Goal: Task Accomplishment & Management: Manage account settings

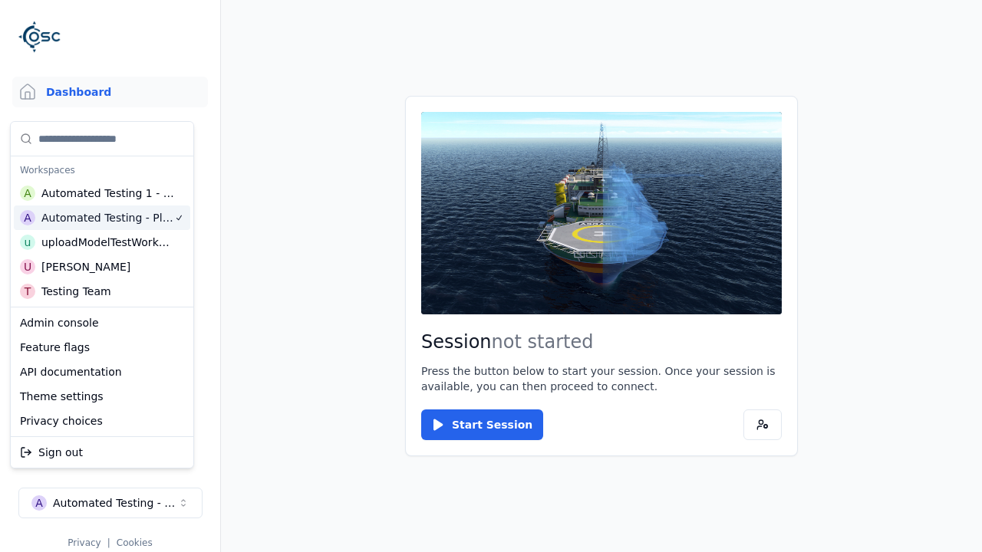
scroll to position [12, 0]
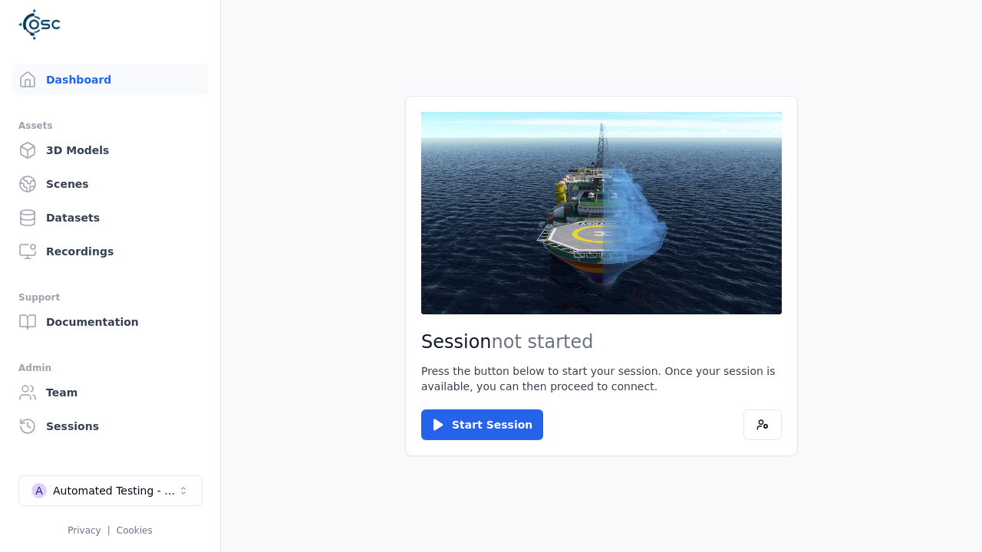
click at [415, 48] on html "Support Dashboard Assets 3D Models Scenes Datasets Recordings Support Documenta…" at bounding box center [491, 276] width 982 height 552
click at [110, 499] on div "Automated Testing - Playwright" at bounding box center [115, 490] width 124 height 15
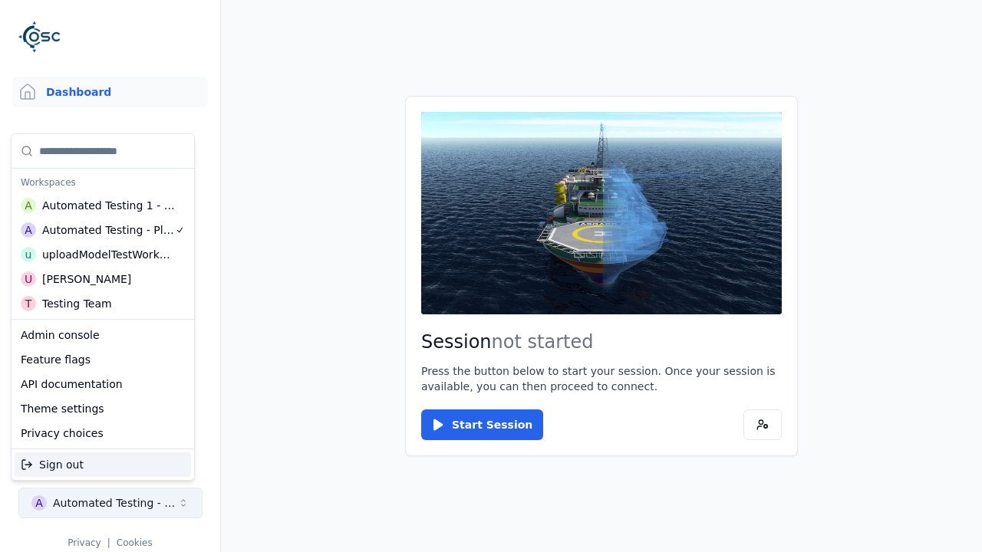
click at [415, 48] on html "Support Dashboard Assets 3D Models Scenes Datasets Recordings Support Documenta…" at bounding box center [491, 276] width 982 height 552
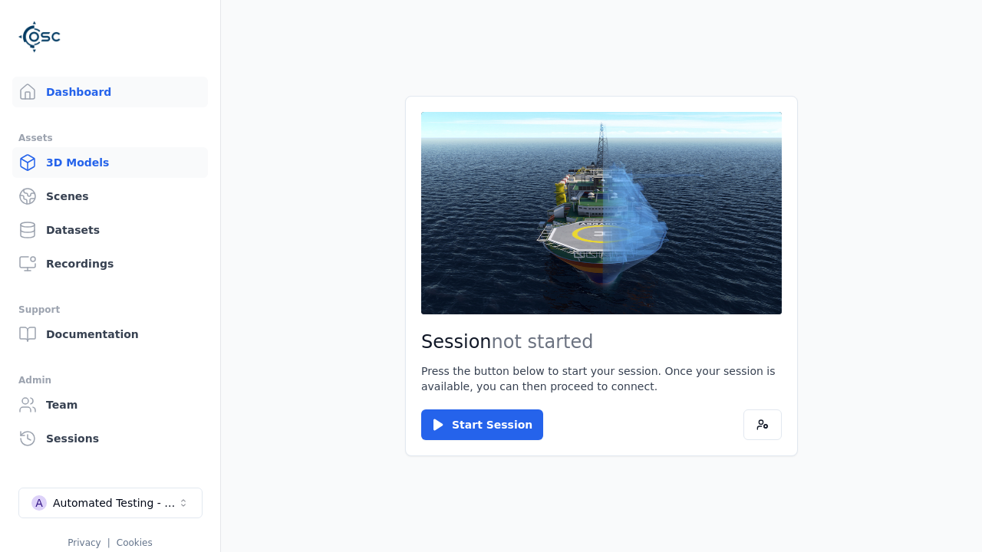
click at [104, 163] on link "3D Models" at bounding box center [110, 162] width 196 height 31
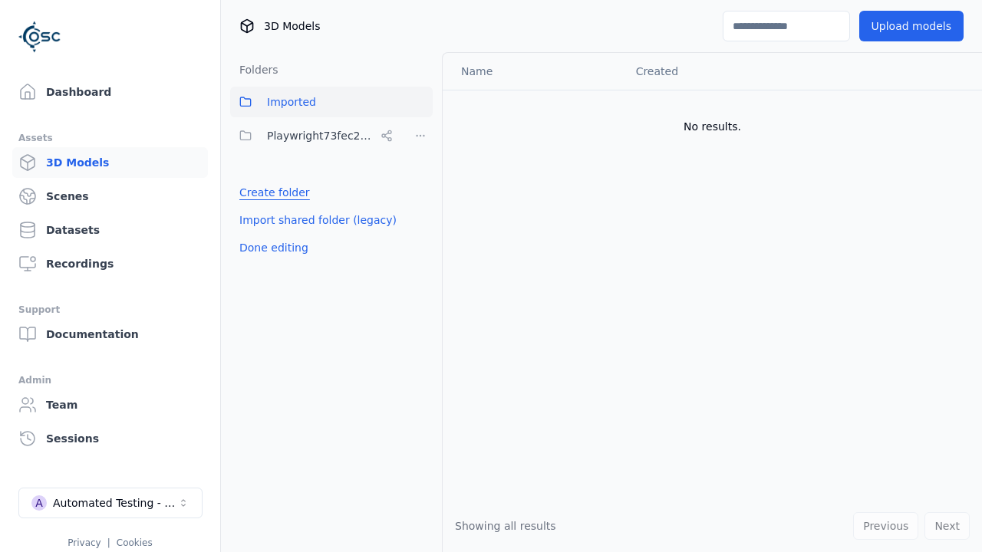
click at [271, 193] on link "Create folder" at bounding box center [274, 192] width 71 height 15
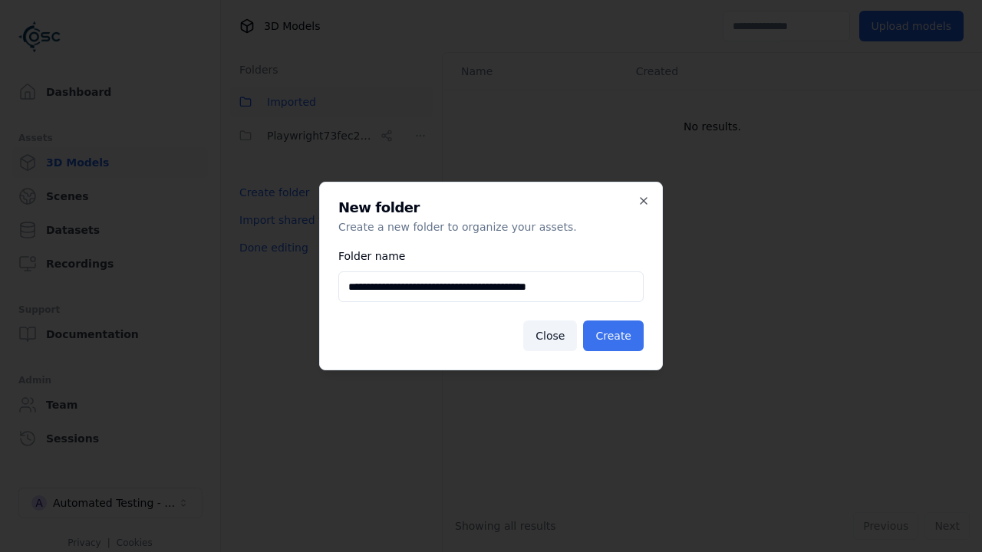
type input "**********"
click at [615, 336] on button "Create" at bounding box center [613, 336] width 61 height 31
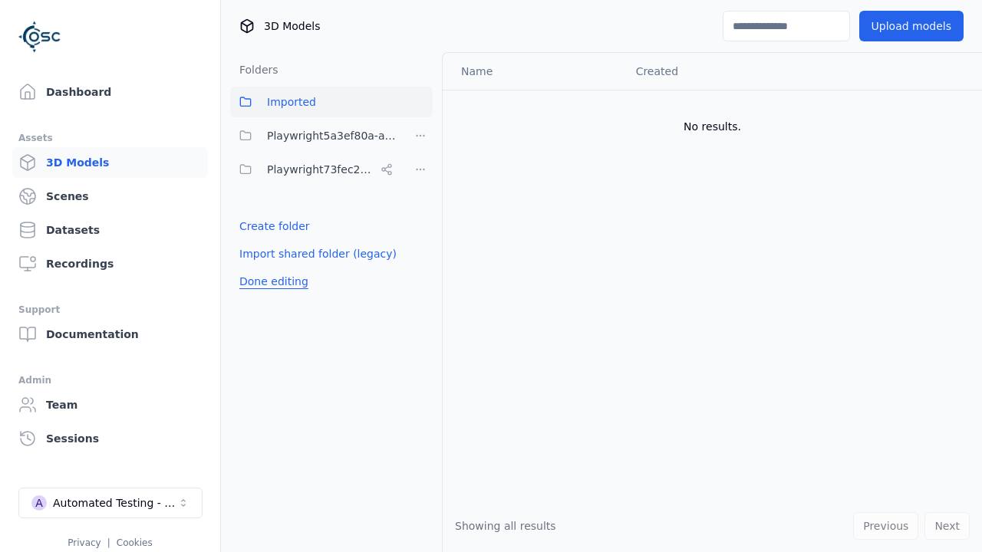
click at [271, 281] on button "Done editing" at bounding box center [273, 282] width 87 height 28
click at [257, 268] on button "Done editing" at bounding box center [273, 282] width 87 height 28
click at [420, 136] on html "Support Dashboard Assets 3D Models Scenes Datasets Recordings Support Documenta…" at bounding box center [491, 276] width 982 height 552
click at [420, 191] on div "Share" at bounding box center [425, 191] width 103 height 25
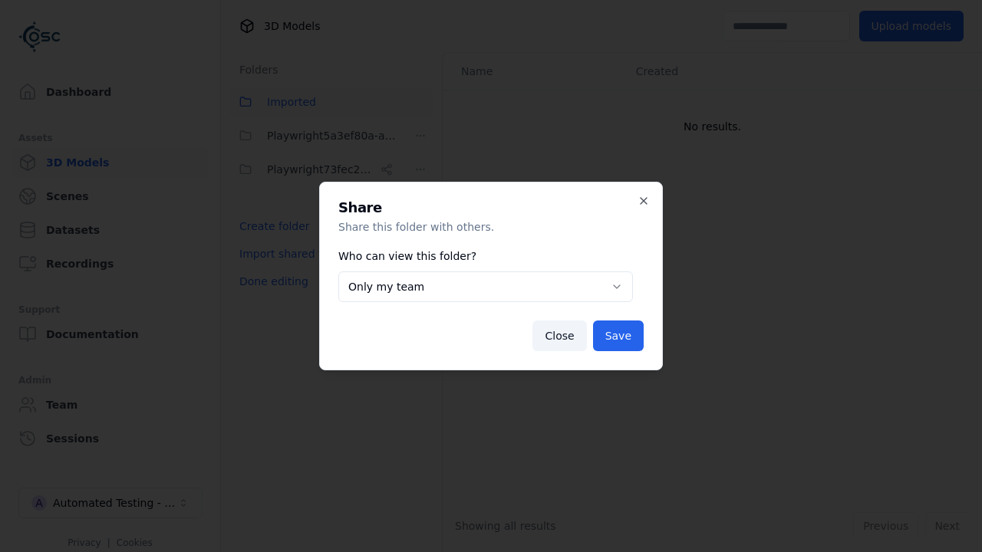
click at [485, 287] on button "Only my team" at bounding box center [485, 287] width 295 height 31
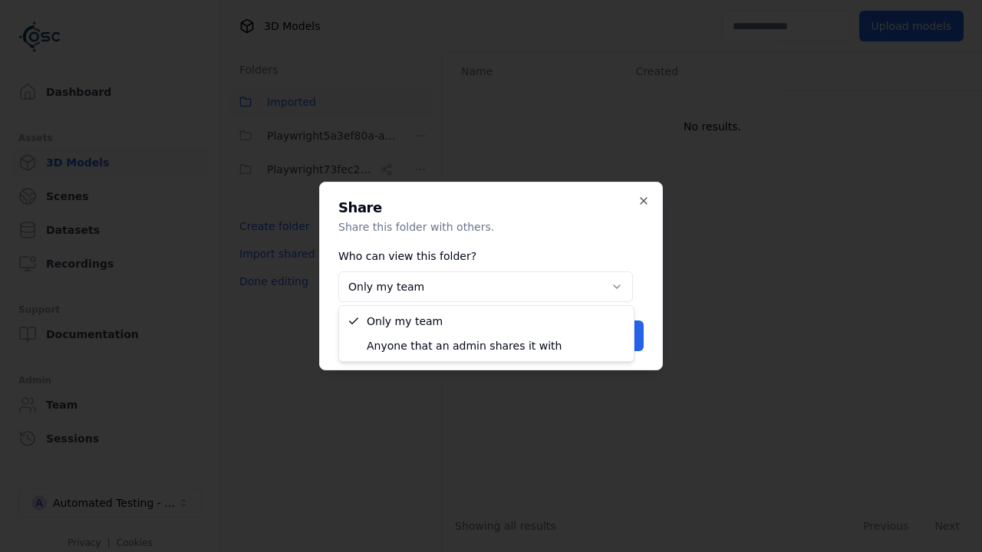
select select "****"
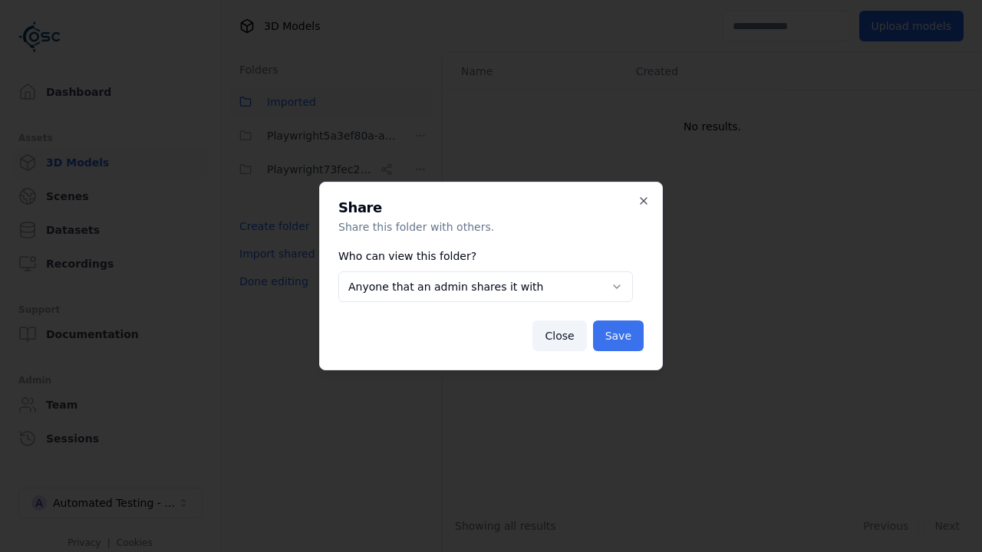
click at [620, 336] on button "Save" at bounding box center [618, 336] width 51 height 31
click at [271, 281] on button "Done editing" at bounding box center [273, 282] width 87 height 28
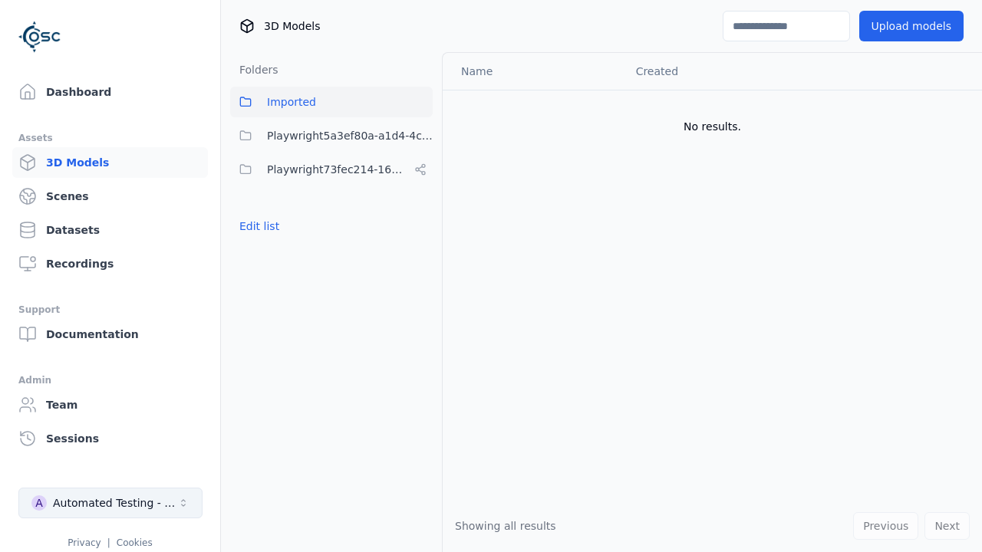
click at [110, 503] on div "Automated Testing - Playwright" at bounding box center [115, 502] width 124 height 15
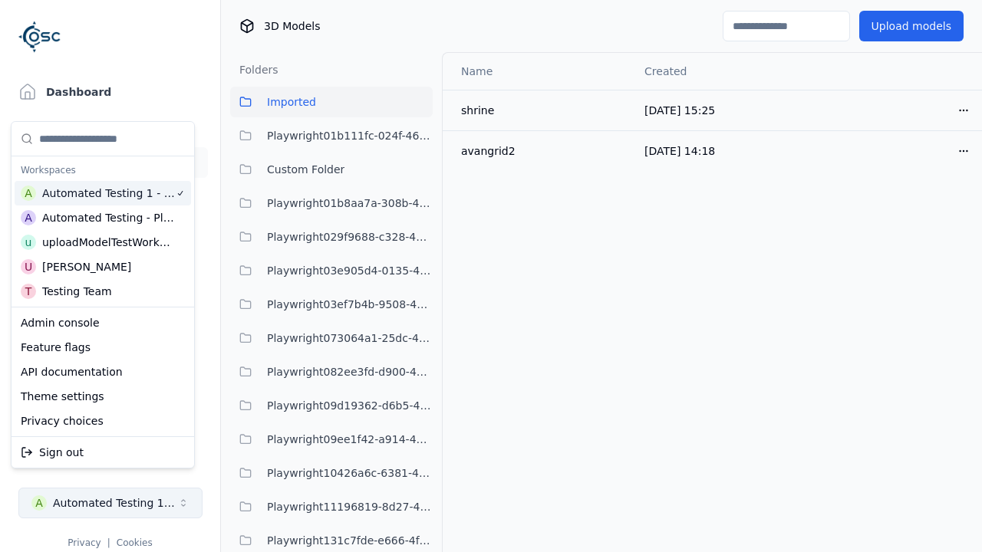
scroll to position [12, 0]
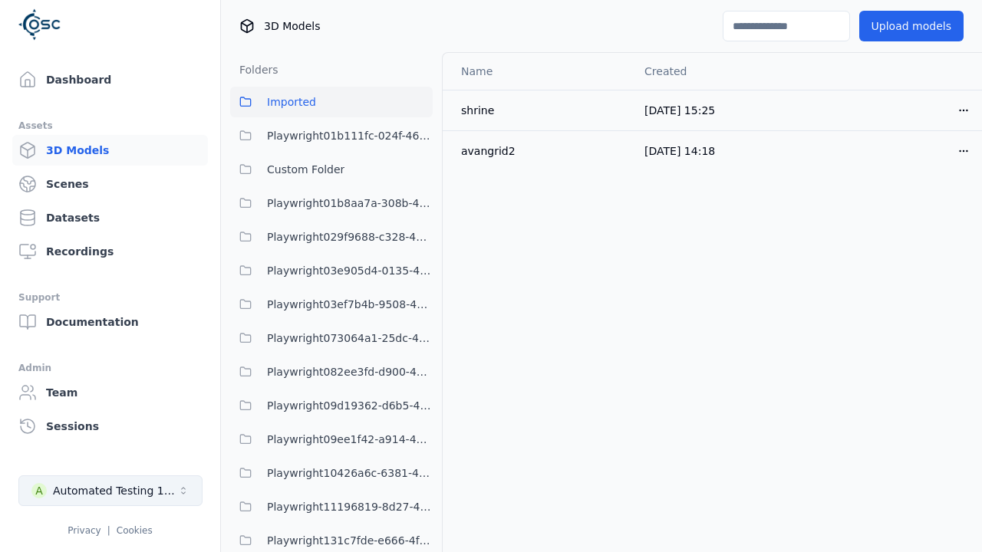
click at [415, 48] on html "Support Dashboard Assets 3D Models Scenes Datasets Recordings Support Documenta…" at bounding box center [491, 276] width 982 height 552
click at [110, 491] on div "Automated Testing 1 - Playwright" at bounding box center [115, 490] width 124 height 15
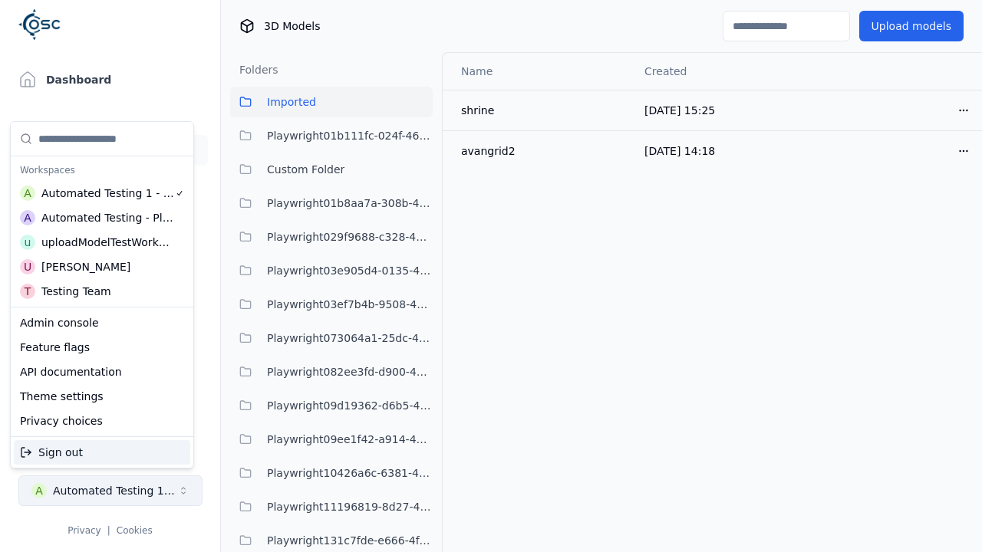
click at [415, 48] on html "Support Dashboard Assets 3D Models Scenes Datasets Recordings Support Documenta…" at bounding box center [491, 276] width 982 height 552
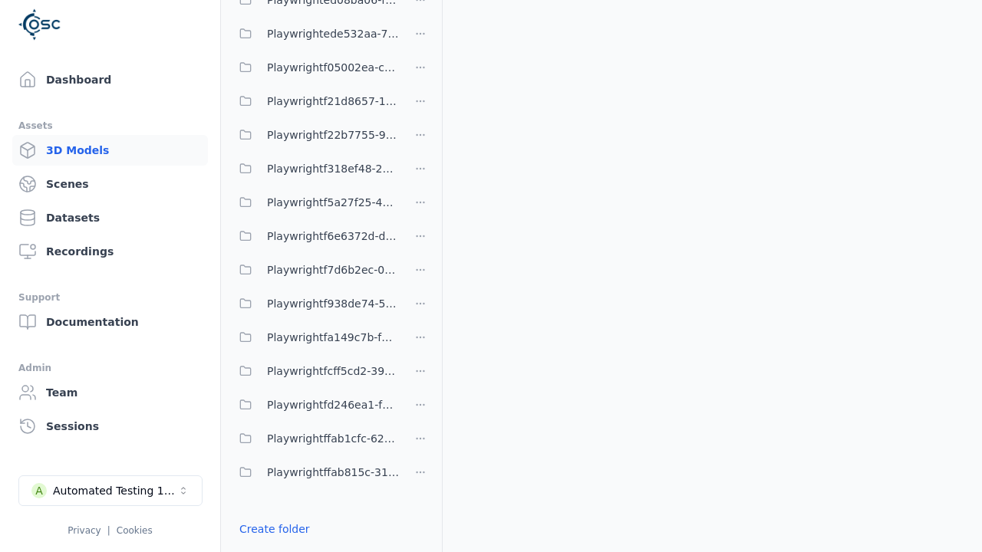
click at [310, 549] on link "Import shared folder (legacy)" at bounding box center [317, 556] width 157 height 15
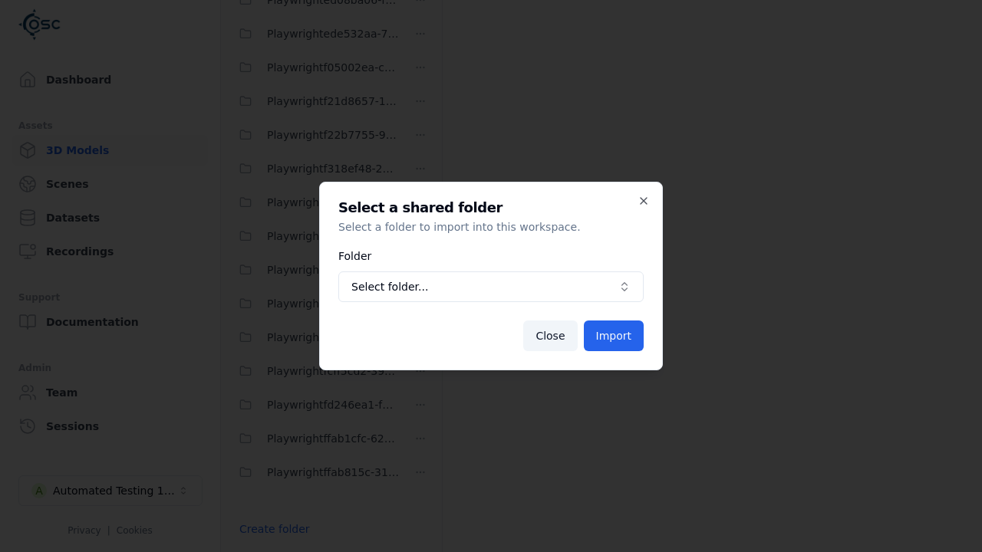
scroll to position [4670, 0]
click at [491, 287] on span "Select folder..." at bounding box center [481, 286] width 261 height 15
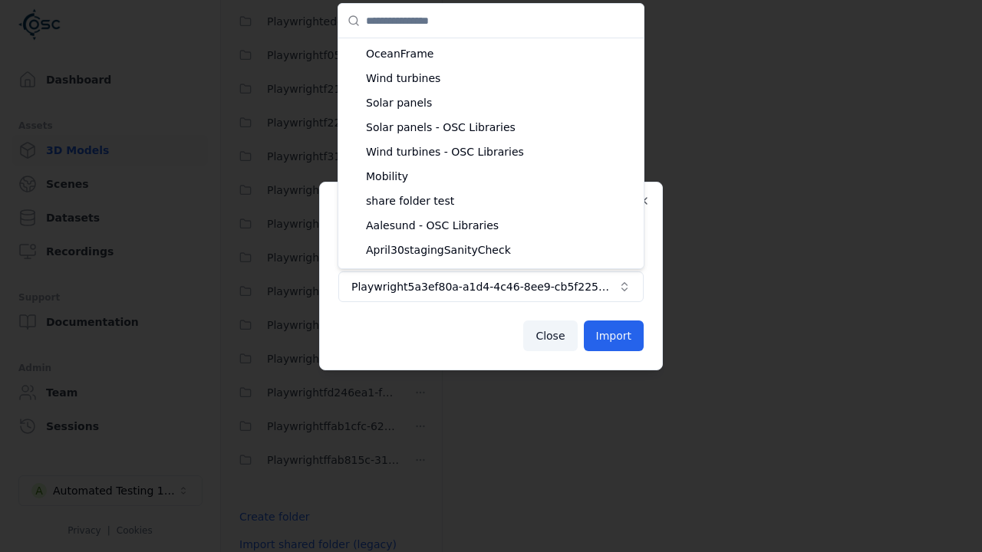
scroll to position [529, 0]
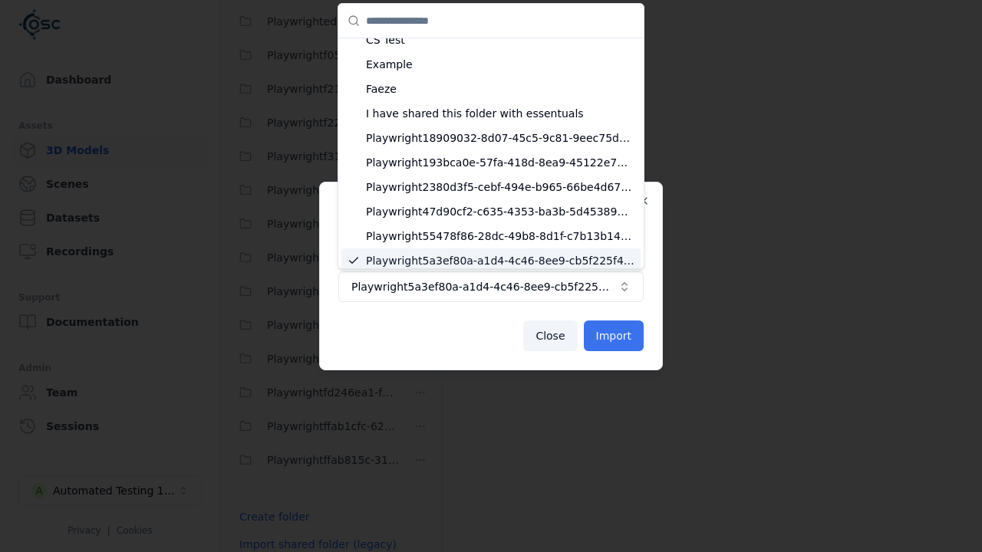
click at [614, 336] on button "Import" at bounding box center [614, 336] width 60 height 31
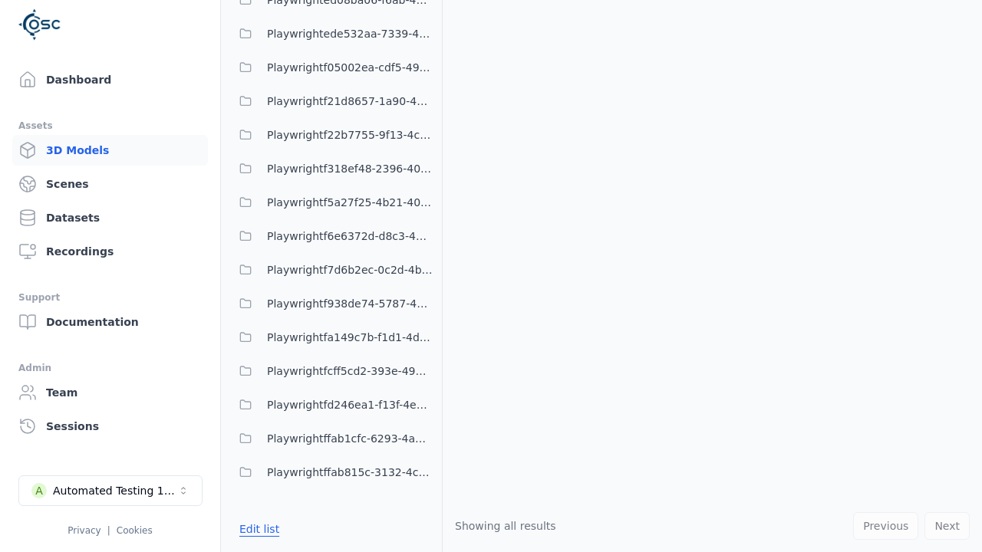
click at [257, 528] on button "Edit list" at bounding box center [259, 529] width 58 height 28
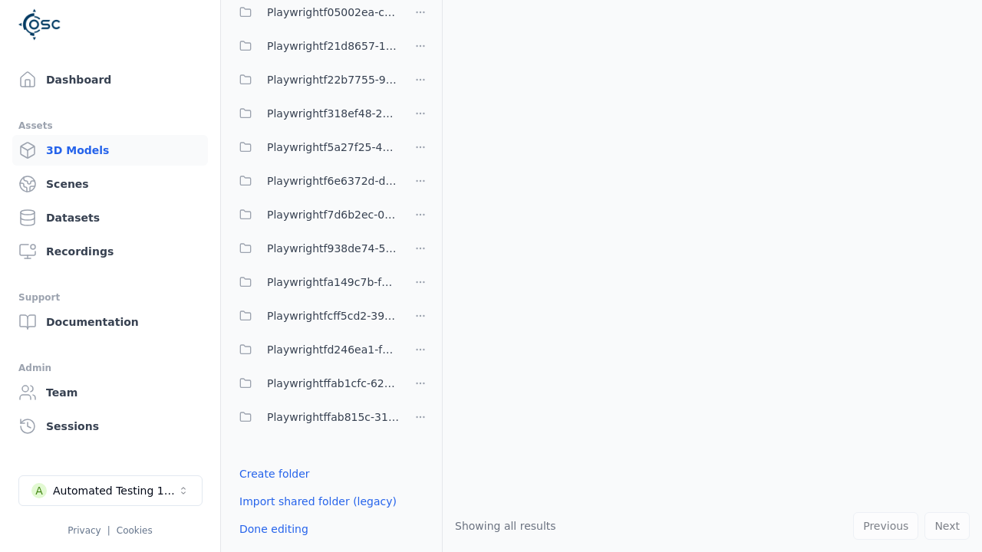
click at [420, 275] on html "Support Dashboard Assets 3D Models Scenes Datasets Recordings Support Documenta…" at bounding box center [491, 276] width 982 height 552
click at [491, 276] on html "Support Dashboard Assets 3D Models Scenes Datasets Recordings Support Documenta…" at bounding box center [491, 276] width 982 height 552
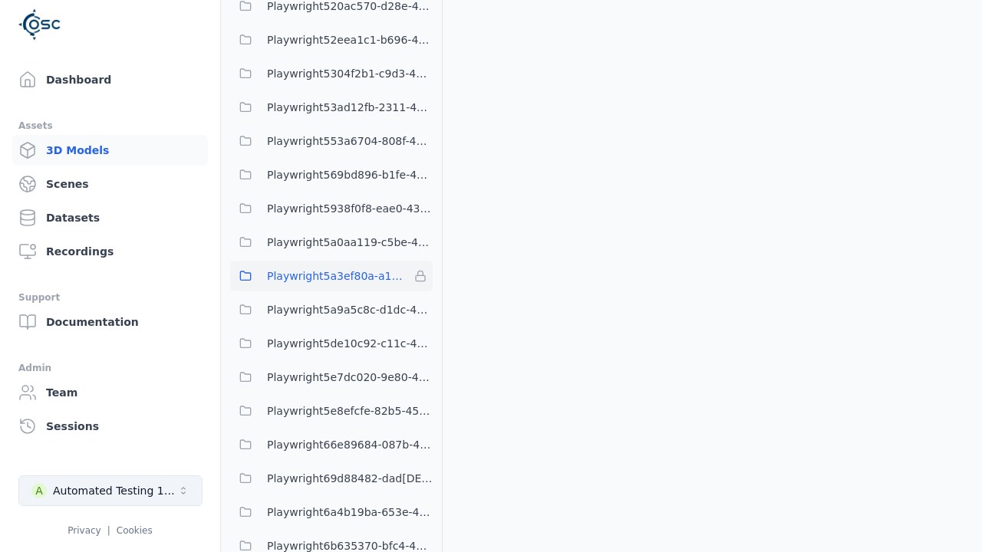
click at [110, 491] on div "Automated Testing 1 - Playwright" at bounding box center [115, 490] width 124 height 15
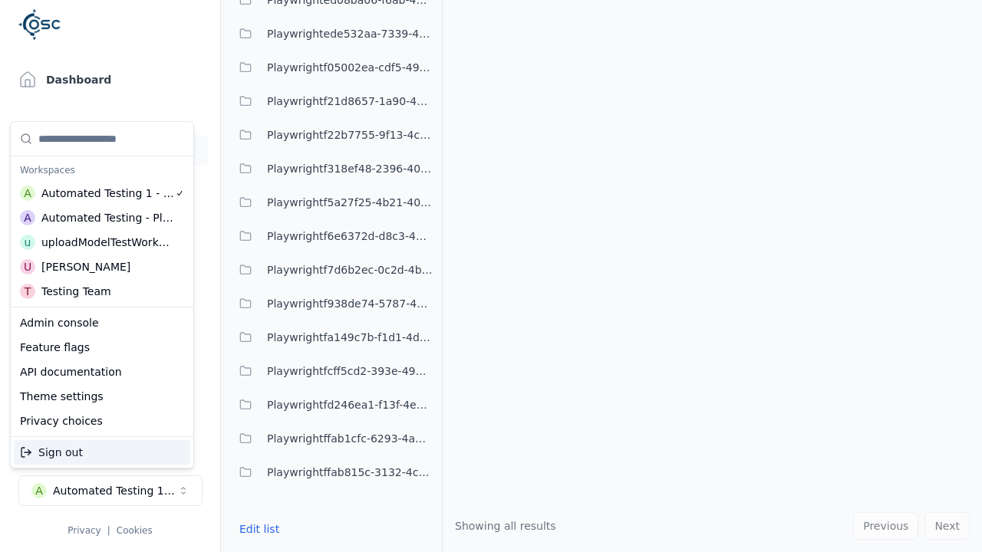
click at [101, 217] on div "Automated Testing - Playwright" at bounding box center [107, 217] width 133 height 15
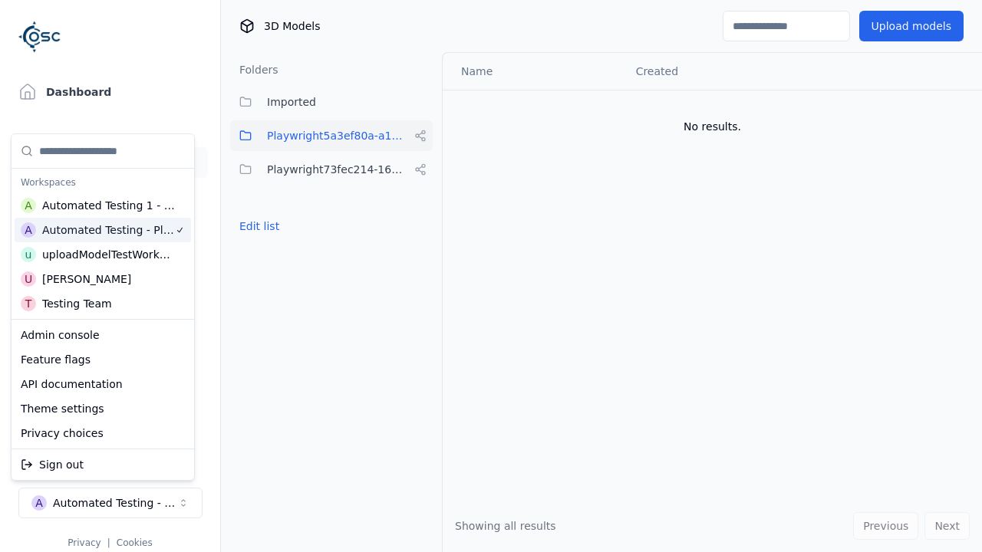
scroll to position [12, 0]
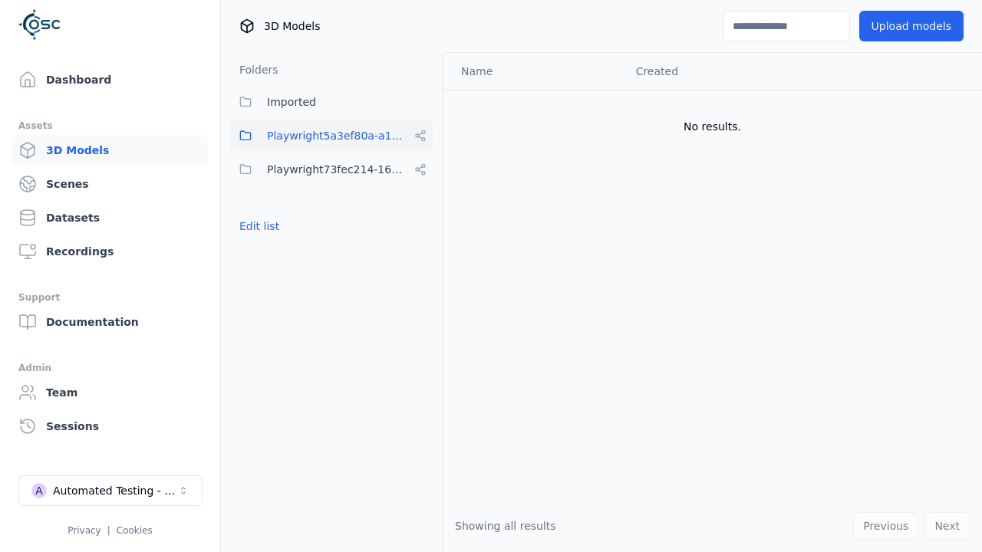
click at [415, 48] on html "Support Dashboard Assets 3D Models Scenes Datasets Recordings Support Documenta…" at bounding box center [491, 276] width 982 height 552
click at [110, 491] on div "Automated Testing - Playwright" at bounding box center [115, 490] width 124 height 15
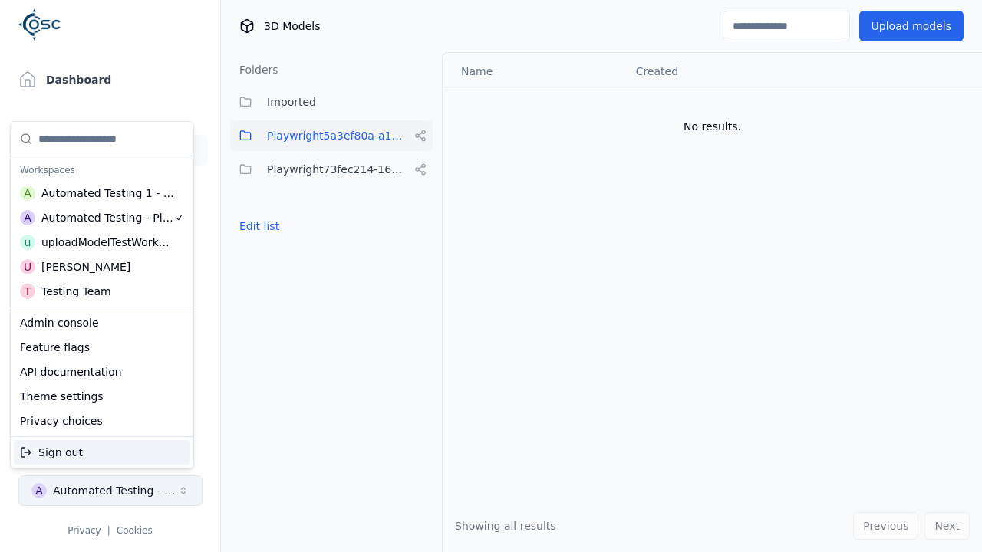
scroll to position [0, 0]
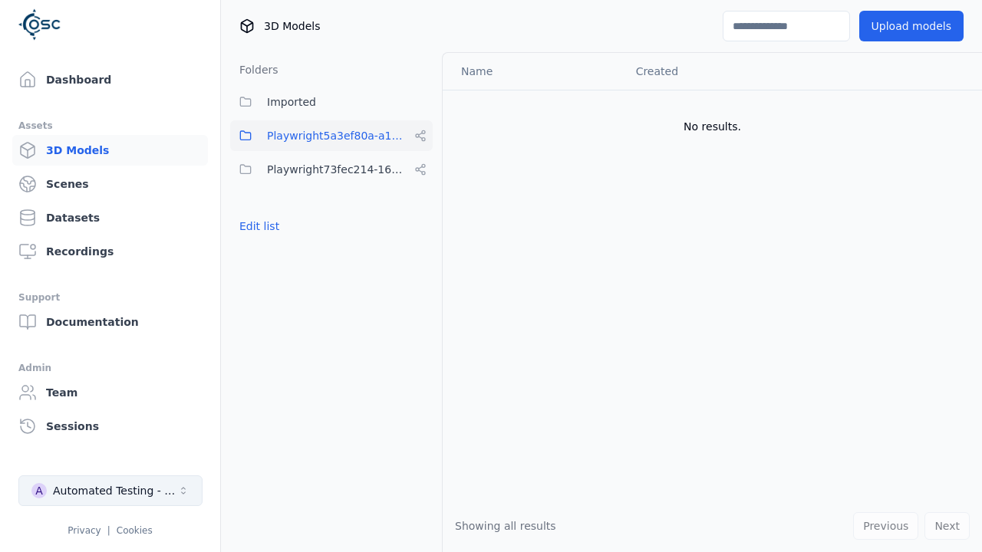
click at [415, 48] on html "Support Dashboard Assets 3D Models Scenes Datasets Recordings Support Documenta…" at bounding box center [491, 276] width 982 height 552
click at [257, 226] on button "Edit list" at bounding box center [259, 226] width 58 height 28
click at [420, 136] on html "Support Dashboard Assets 3D Models Scenes Datasets Recordings Support Documenta…" at bounding box center [491, 276] width 982 height 552
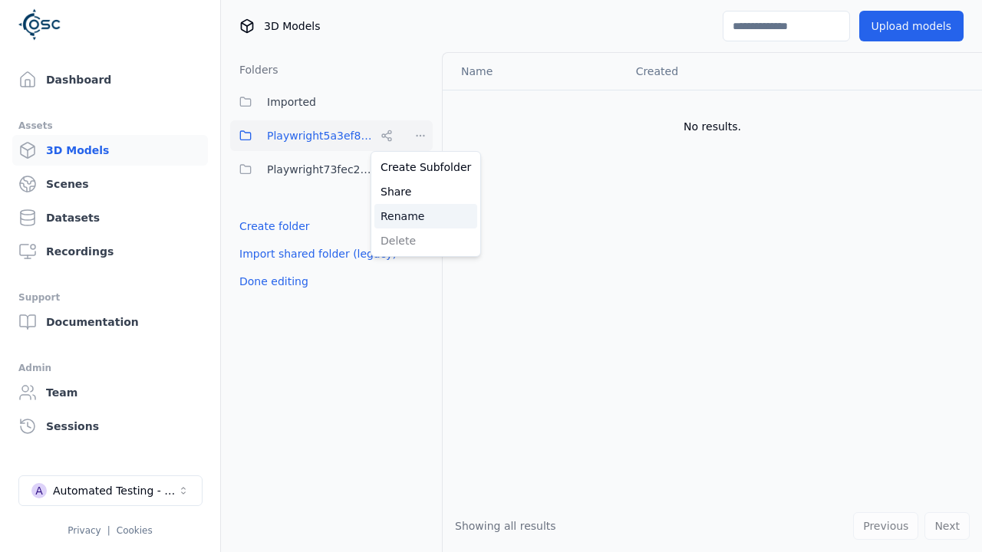
click at [420, 216] on div "Rename" at bounding box center [425, 216] width 103 height 25
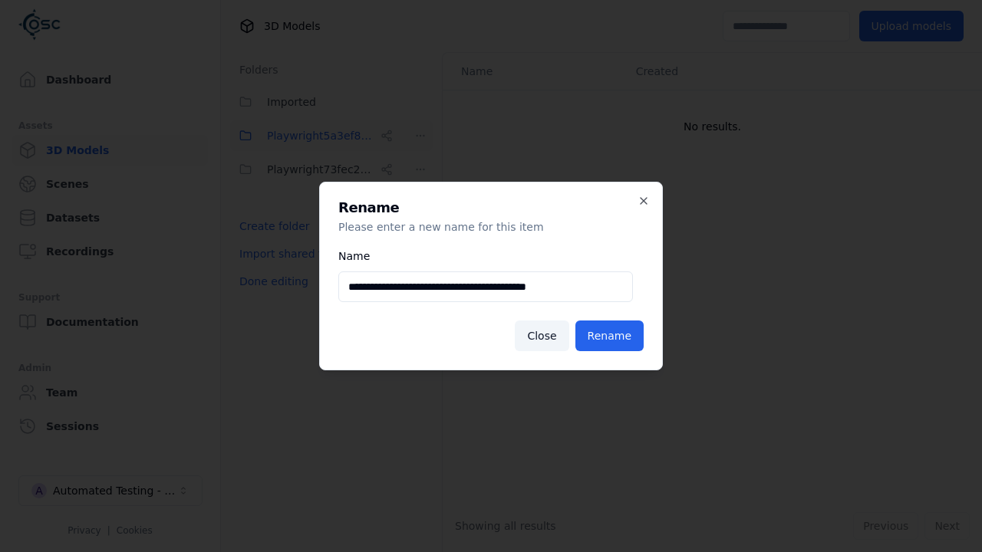
click at [485, 287] on input "**********" at bounding box center [485, 287] width 295 height 31
type input "**********"
click at [611, 336] on button "Rename" at bounding box center [609, 336] width 68 height 31
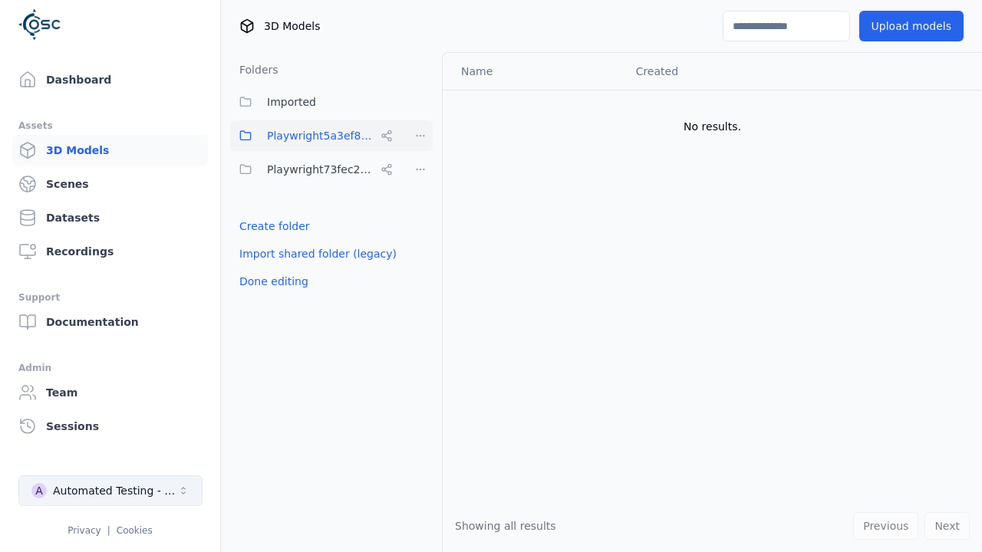
click at [271, 281] on button "Done editing" at bounding box center [273, 282] width 87 height 28
click at [110, 491] on div "Automated Testing - Playwright" at bounding box center [115, 490] width 124 height 15
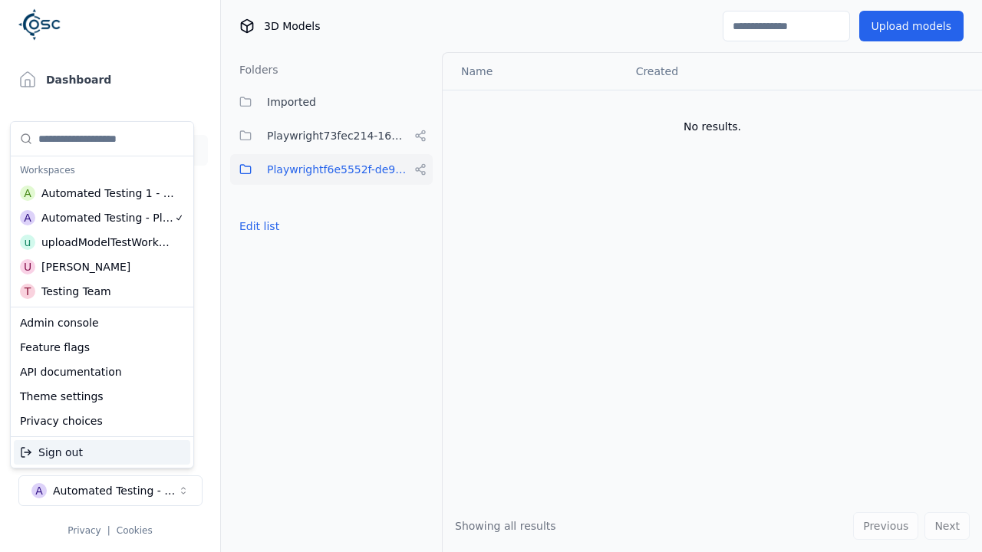
click at [98, 193] on div "Automated Testing 1 - Playwright" at bounding box center [107, 193] width 133 height 15
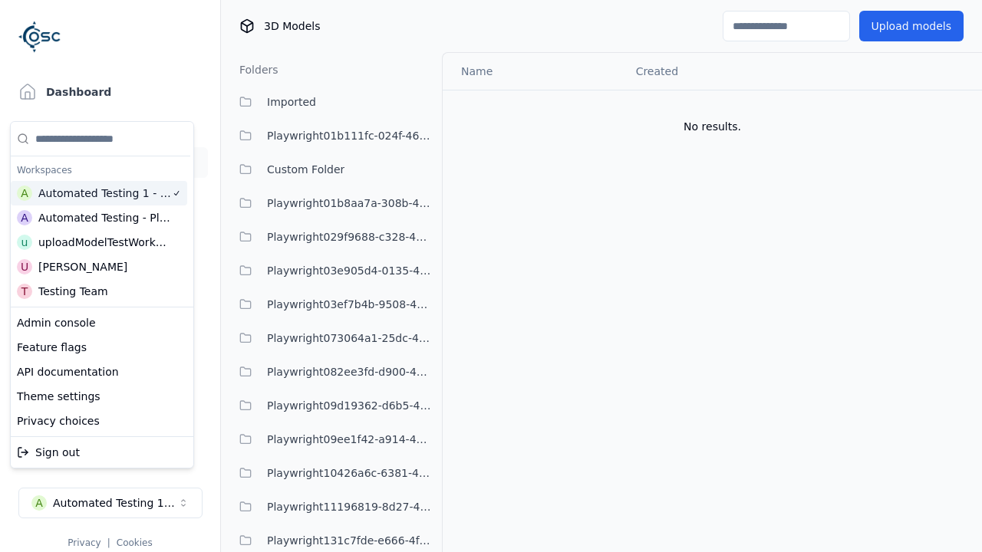
click at [415, 48] on html "Support Dashboard Assets 3D Models Scenes Datasets Recordings Support Documenta…" at bounding box center [491, 276] width 982 height 552
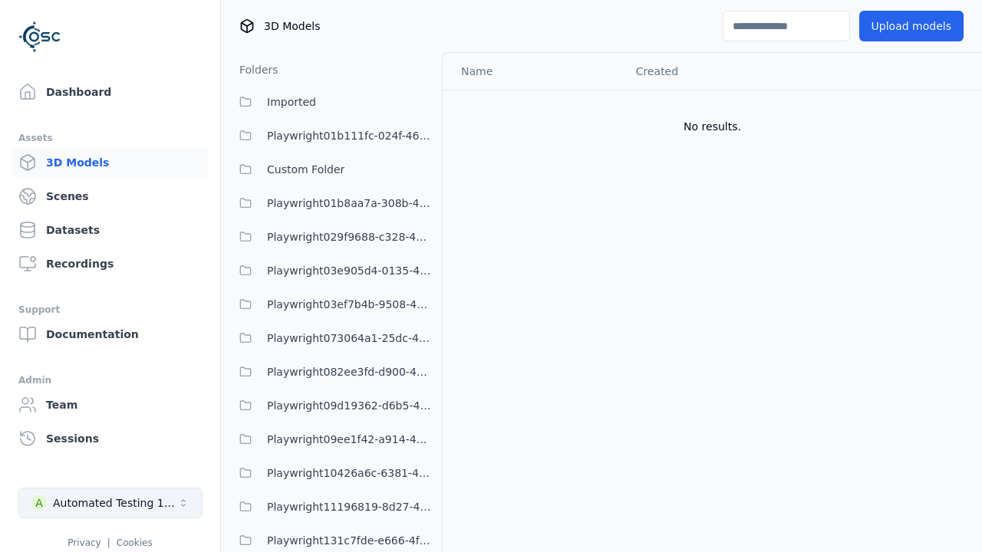
click at [110, 495] on div "Automated Testing 1 - Playwright" at bounding box center [115, 502] width 124 height 15
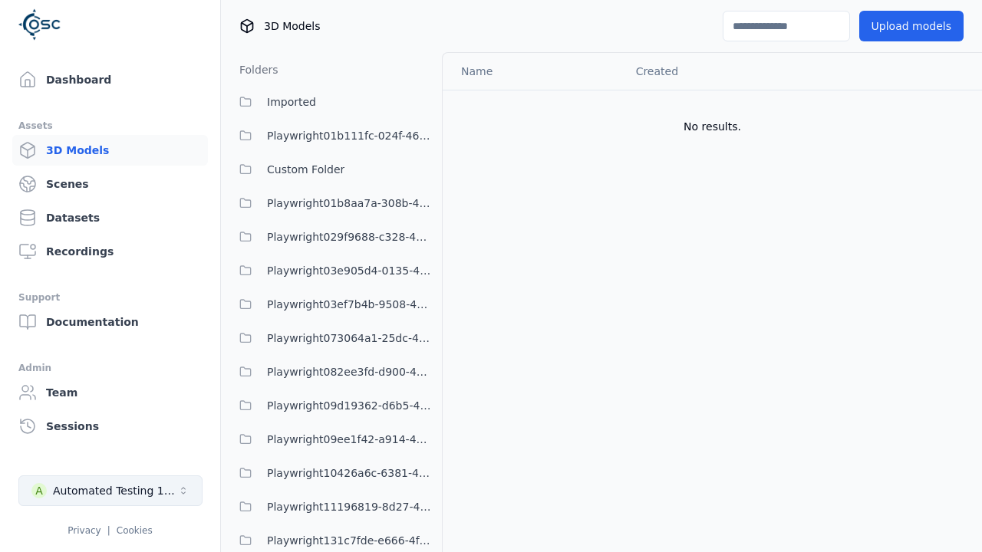
click at [415, 48] on html "Support Dashboard Assets 3D Models Scenes Datasets Recordings Support Documenta…" at bounding box center [491, 276] width 982 height 552
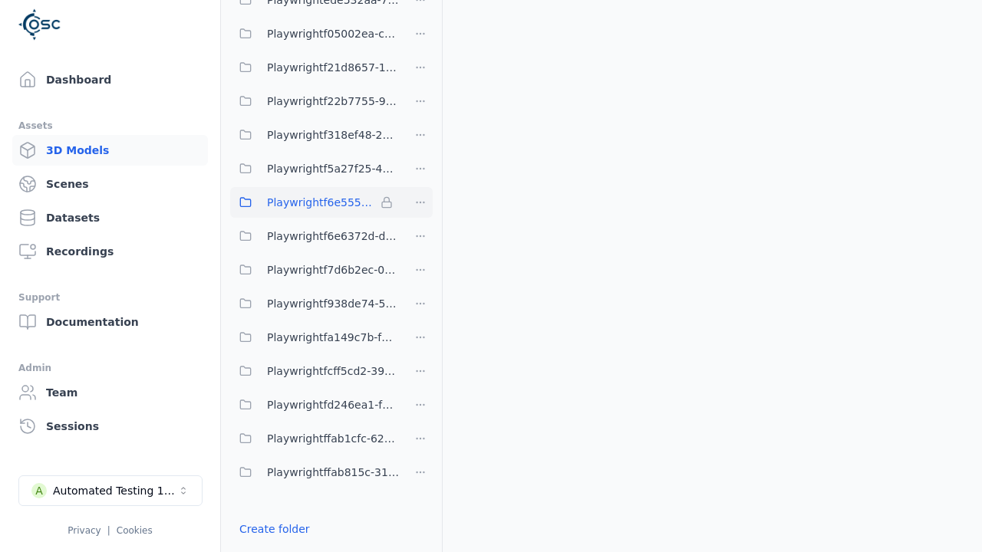
click at [420, 202] on html "Support Dashboard Assets 3D Models Scenes Datasets Recordings Support Documenta…" at bounding box center [491, 276] width 982 height 552
click at [420, 233] on div "Remove" at bounding box center [420, 234] width 91 height 25
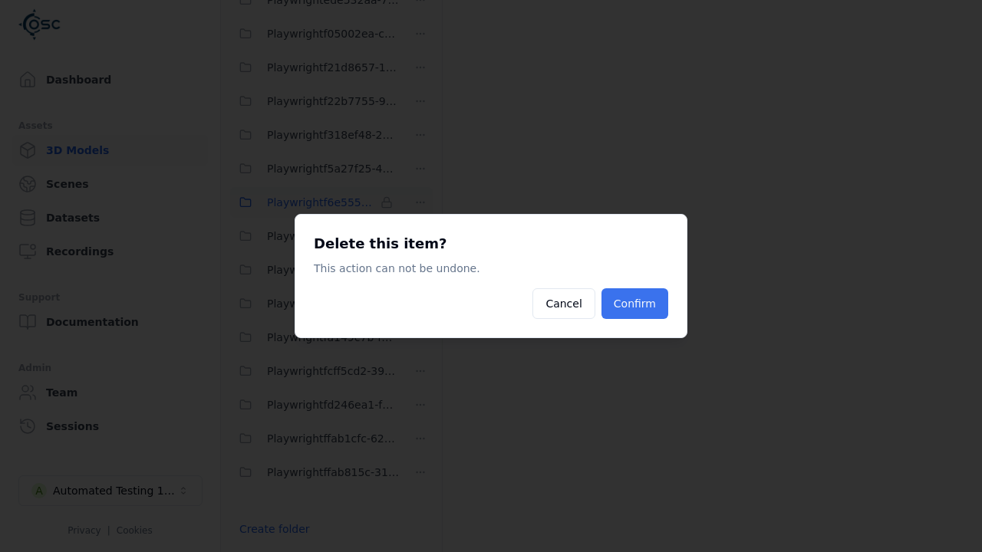
click at [636, 304] on button "Confirm" at bounding box center [634, 303] width 67 height 31
